Goal: Information Seeking & Learning: Learn about a topic

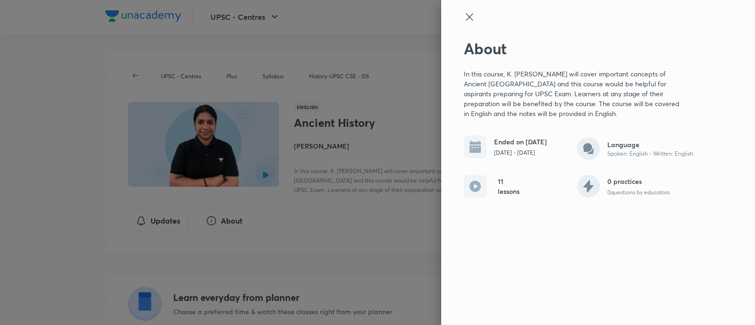
click at [465, 16] on icon at bounding box center [469, 16] width 11 height 11
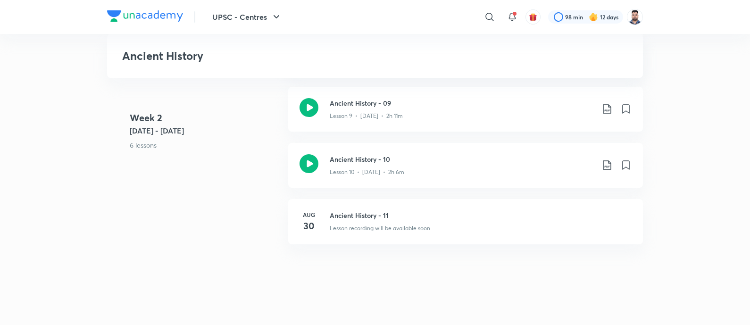
scroll to position [879, 0]
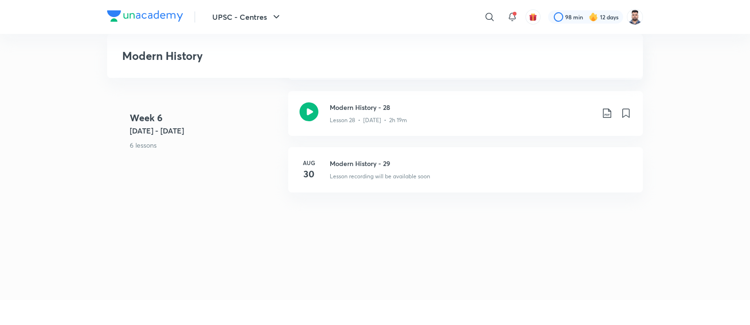
scroll to position [2147, 0]
